Goal: Information Seeking & Learning: Find specific fact

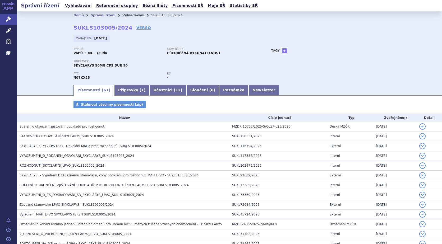
click at [122, 15] on link "Vyhledávání" at bounding box center [133, 15] width 22 height 4
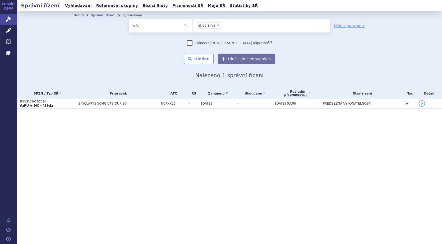
click at [217, 25] on span "×" at bounding box center [218, 25] width 3 height 3
click at [193, 25] on select "skyclarys" at bounding box center [192, 25] width 0 height 13
select select
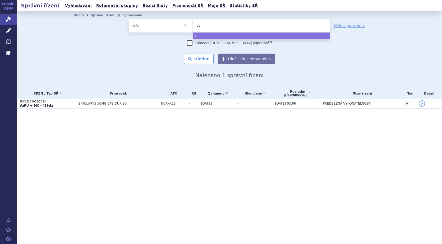
type input "vyv"
type input "vyvg"
type input "vyvgr"
type input "vyvgrat"
select select "vyvgrat"
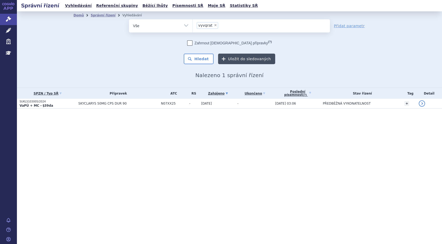
click at [240, 58] on button "Uložit do sledovaných" at bounding box center [246, 59] width 57 height 11
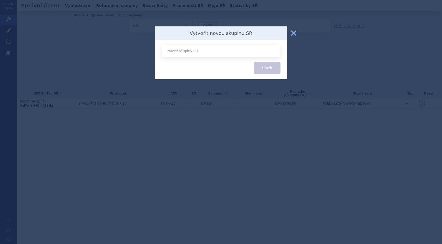
click at [295, 34] on button "zavřít" at bounding box center [293, 33] width 11 height 11
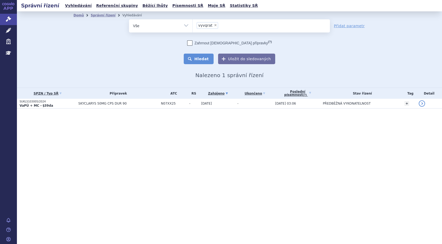
click at [205, 60] on button "Hledat" at bounding box center [199, 59] width 30 height 11
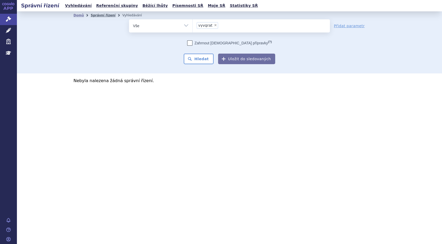
click at [100, 15] on link "Správní řízení" at bounding box center [103, 15] width 25 height 4
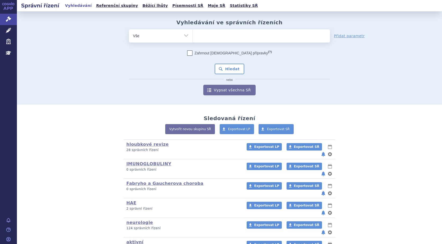
click at [211, 36] on ul at bounding box center [261, 34] width 137 height 11
click at [193, 36] on select at bounding box center [192, 35] width 0 height 13
type input "sk"
type input "sky"
type input "skyc"
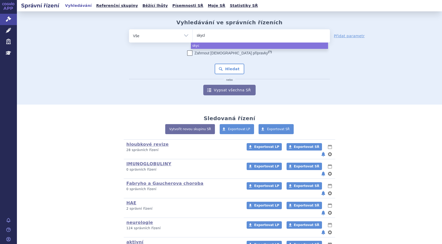
type input "skycla"
type input "skyclar"
type input "skyclari"
type input "skyclaris"
select select "skyclaris"
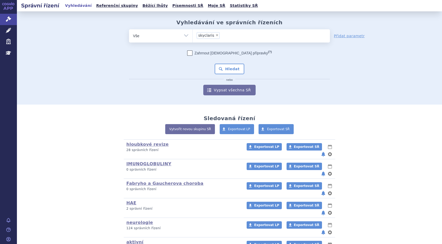
click at [215, 36] on span "×" at bounding box center [216, 35] width 3 height 3
click at [193, 36] on select "skyclaris" at bounding box center [192, 35] width 0 height 13
select select
type input "s"
type input "sk"
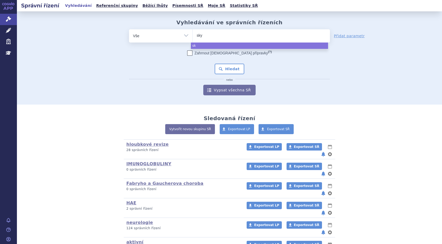
type input "skyc"
type input "skycla"
type input "skyclar"
type input "skyclarys"
select select "skyclarys"
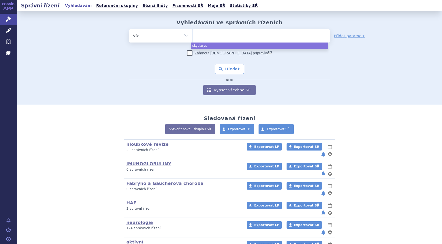
drag, startPoint x: 232, startPoint y: 70, endPoint x: 274, endPoint y: 99, distance: 51.7
click at [257, 87] on div "Zahrnout bratrské přípravky (?) Hledat nebo Vypsat všechna SŘ" at bounding box center [229, 73] width 201 height 45
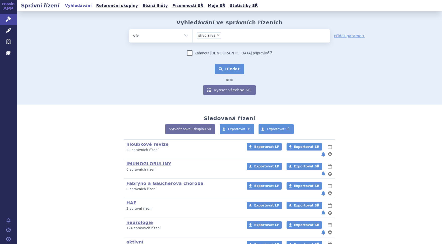
click at [232, 65] on button "Hledat" at bounding box center [230, 69] width 30 height 11
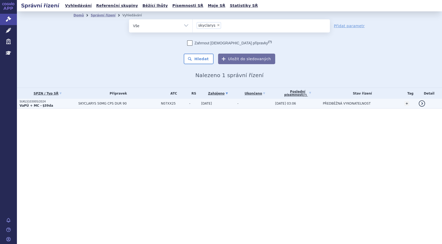
click at [31, 105] on strong "VaPÚ + MC - §39da" at bounding box center [37, 106] width 34 height 4
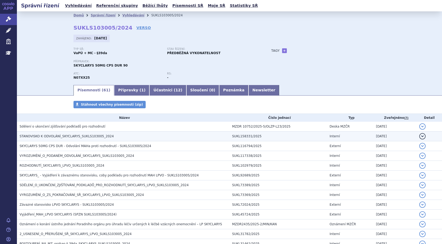
click at [51, 136] on span "STANOVISKO K ODVOLÁNÍ_SKYCLARYS_SUKLS103005_2024" at bounding box center [67, 137] width 94 height 4
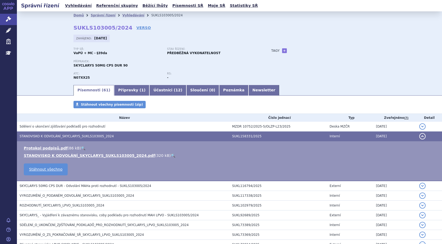
click at [171, 155] on link "🔍" at bounding box center [173, 156] width 4 height 4
click at [99, 15] on link "Správní řízení" at bounding box center [103, 15] width 25 height 4
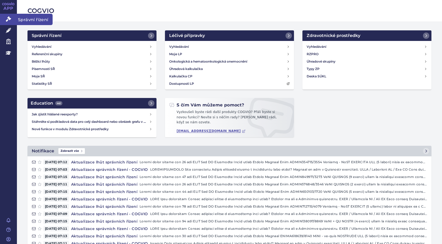
click at [11, 19] on link "Správní řízení" at bounding box center [8, 19] width 17 height 11
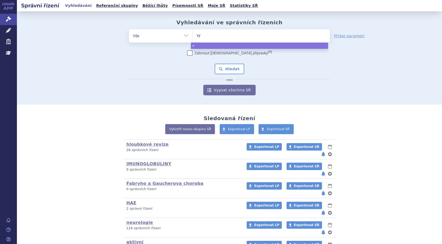
type input "vyv"
type input "vyvga"
type input "vyvgar"
type input "vyvgart"
select select "vyvgart"
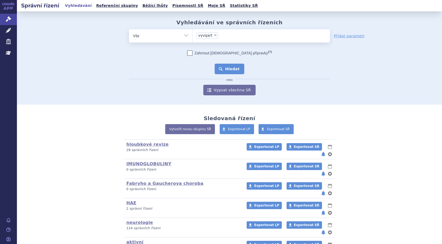
click at [231, 70] on button "Hledat" at bounding box center [230, 69] width 30 height 11
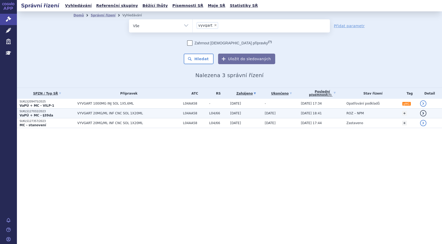
click at [34, 114] on strong "VaPÚ + MC - §39da" at bounding box center [37, 116] width 34 height 4
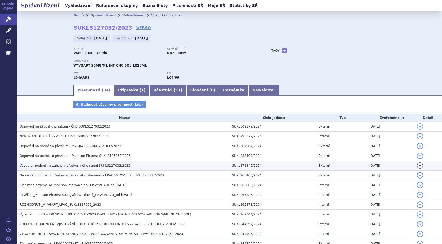
click at [84, 167] on span "Vyvgart - podnět na zahájení přezkumného řízení SUKLS127032/2023" at bounding box center [75, 166] width 111 height 4
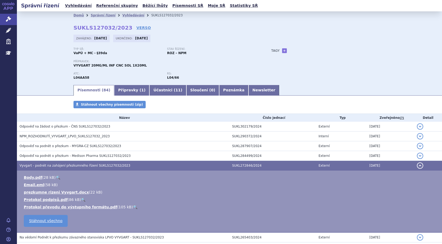
click at [133, 206] on link "🔍" at bounding box center [135, 207] width 4 height 4
click at [68, 192] on link "prezkumne rizeni Vyvgart.docx" at bounding box center [56, 192] width 65 height 4
click at [42, 47] on div "Domů Správní řízení Vyhledávání SUKLS127032/2023 SUKLS127032/2023 VERSO Zahájen…" at bounding box center [229, 47] width 425 height 73
click at [7, 16] on icon at bounding box center [8, 18] width 5 height 5
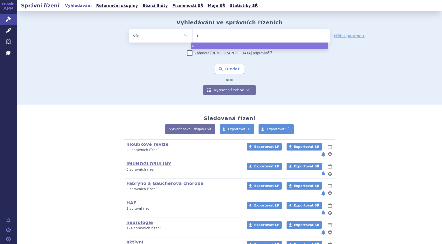
type input "so"
type input "sol"
type input "soli"
type input "solir"
type input "soliri"
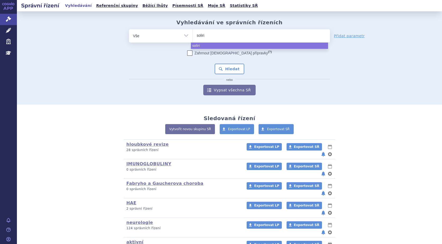
type input "soliria"
type input "soliri"
type input "[MEDICAL_DATA]"
select select "[MEDICAL_DATA]"
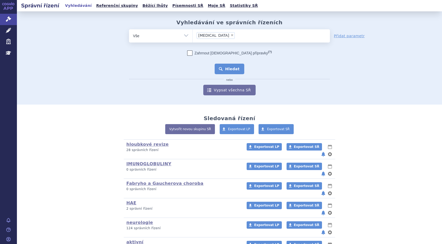
click at [225, 66] on button "Hledat" at bounding box center [230, 69] width 30 height 11
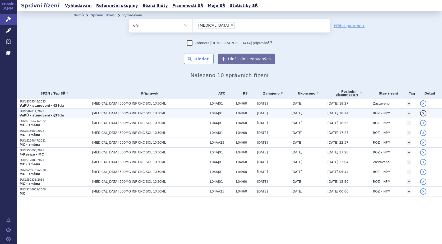
click at [52, 116] on strong "VaPÚ - stanovení - §39da" at bounding box center [42, 116] width 44 height 4
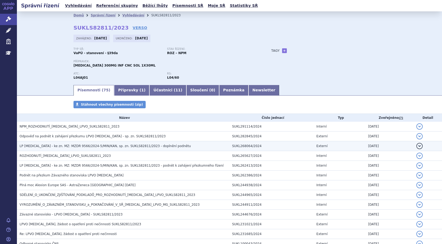
click at [59, 145] on span "LP [MEDICAL_DATA] - ke zn. MZ: MZDR 9566/2024-5/MIN/KAN, sp. zn. SUKLS82811/202…" at bounding box center [105, 146] width 171 height 4
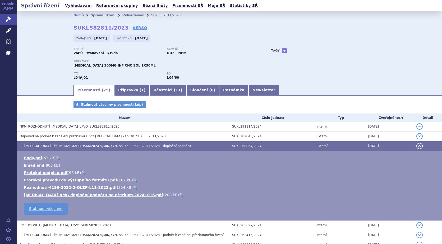
click at [179, 195] on link "🔍" at bounding box center [181, 195] width 4 height 4
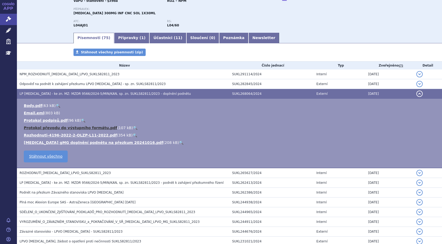
scroll to position [53, 0]
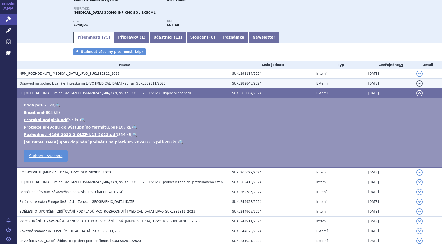
click at [79, 82] on span "Odpověď na podnět k zahájení přezkumu LPVO Soliris - sp. zn. SUKLS82811/2023" at bounding box center [93, 84] width 146 height 4
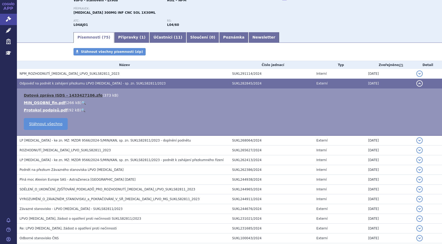
click at [62, 95] on link "Datová zpráva ISDS - 1433427106.zfo" at bounding box center [63, 95] width 79 height 4
click at [81, 103] on link "🔍" at bounding box center [83, 103] width 4 height 4
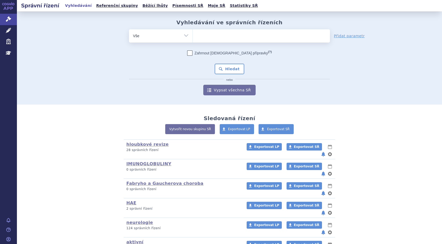
click at [240, 38] on ul at bounding box center [261, 34] width 137 height 11
click at [193, 38] on select at bounding box center [192, 35] width 0 height 13
type input "sp"
type input "spi"
type input "spin"
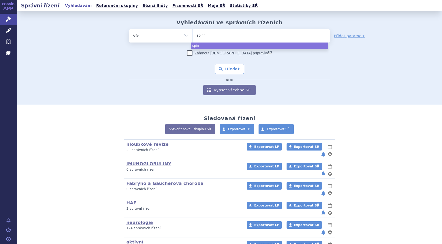
type input "spinra"
type input "spinraza"
select select "spinraza"
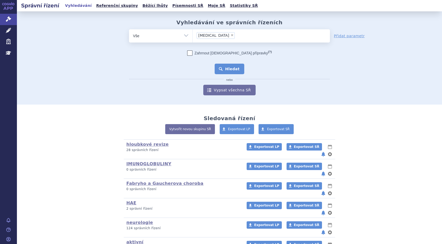
click at [226, 67] on button "Hledat" at bounding box center [230, 69] width 30 height 11
